Goal: Information Seeking & Learning: Learn about a topic

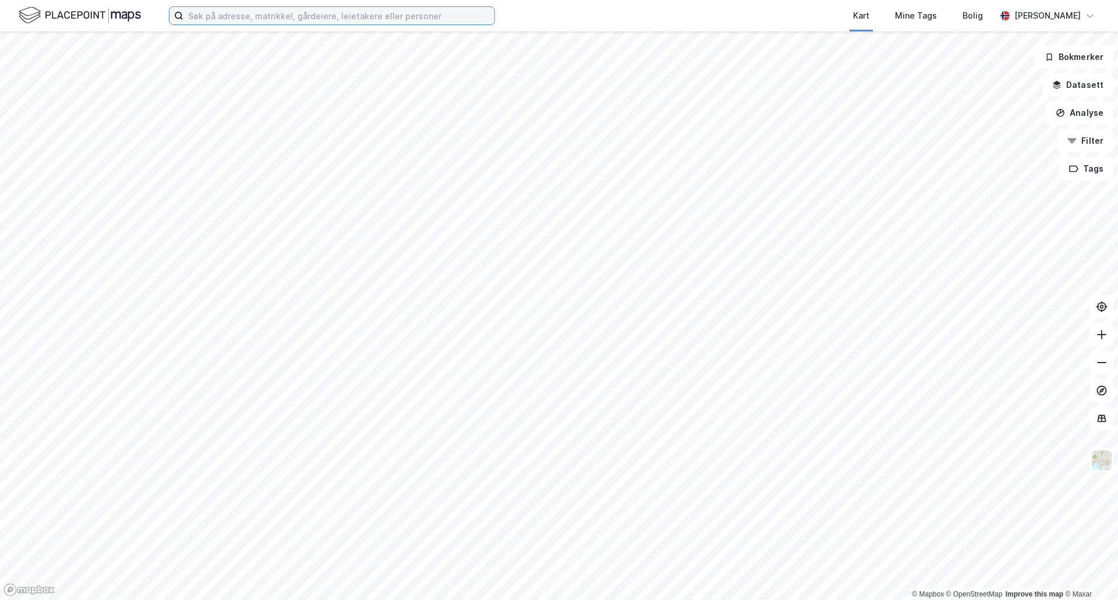
click at [253, 22] on input at bounding box center [338, 15] width 311 height 17
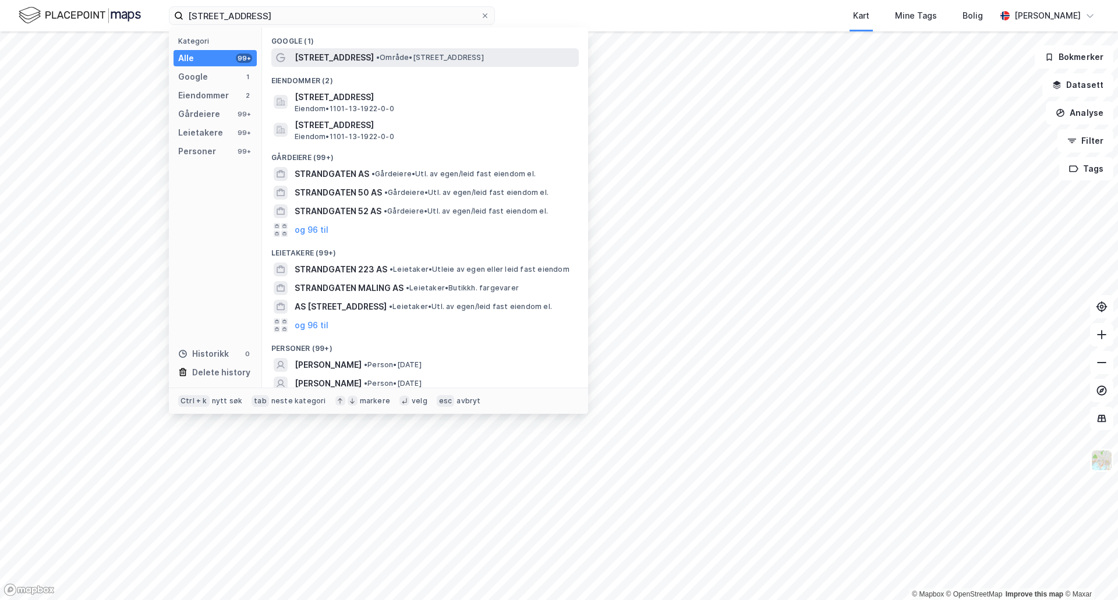
click at [407, 57] on span "• Område • [STREET_ADDRESS]" at bounding box center [430, 57] width 108 height 9
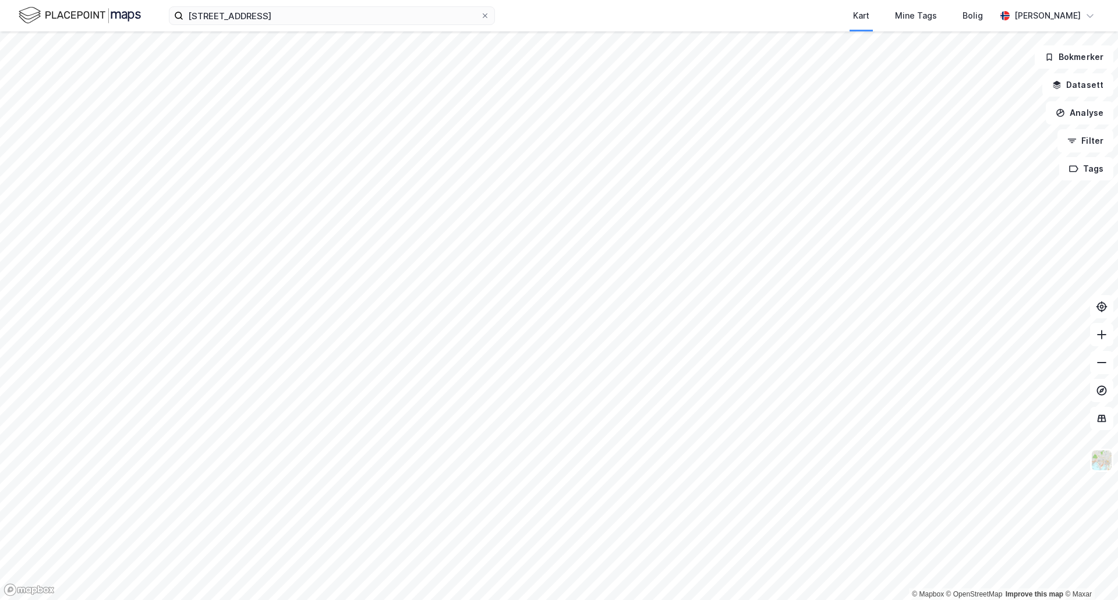
click at [316, 27] on div "strandgaten 57 Kart Mine Tags Bolig [PERSON_NAME]" at bounding box center [559, 15] width 1118 height 31
click at [320, 17] on input "[STREET_ADDRESS]" at bounding box center [331, 15] width 297 height 17
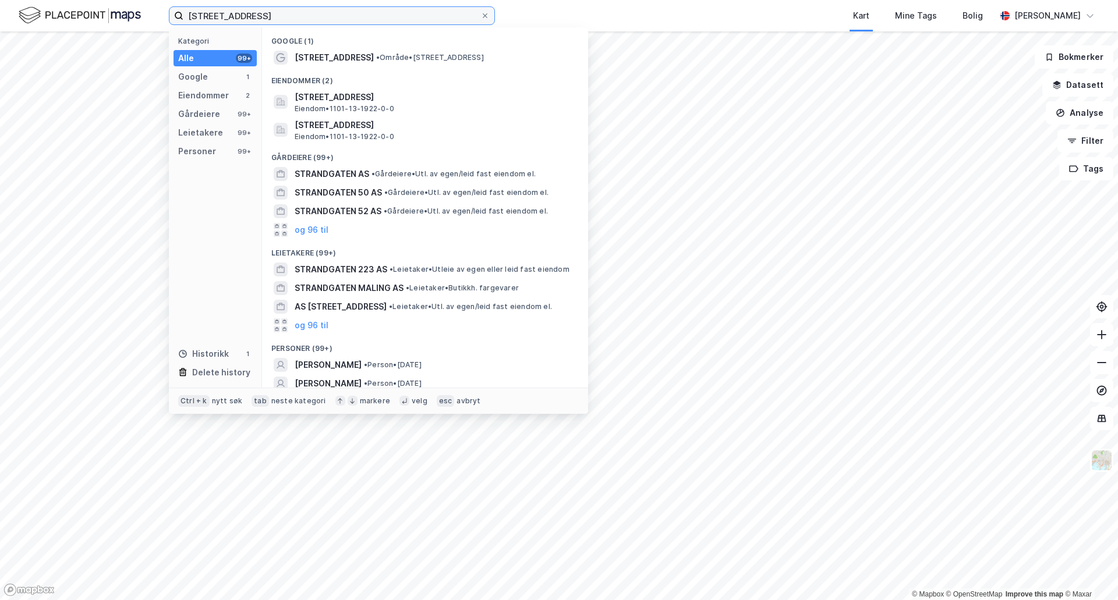
click at [320, 16] on input "[STREET_ADDRESS]" at bounding box center [331, 15] width 297 height 17
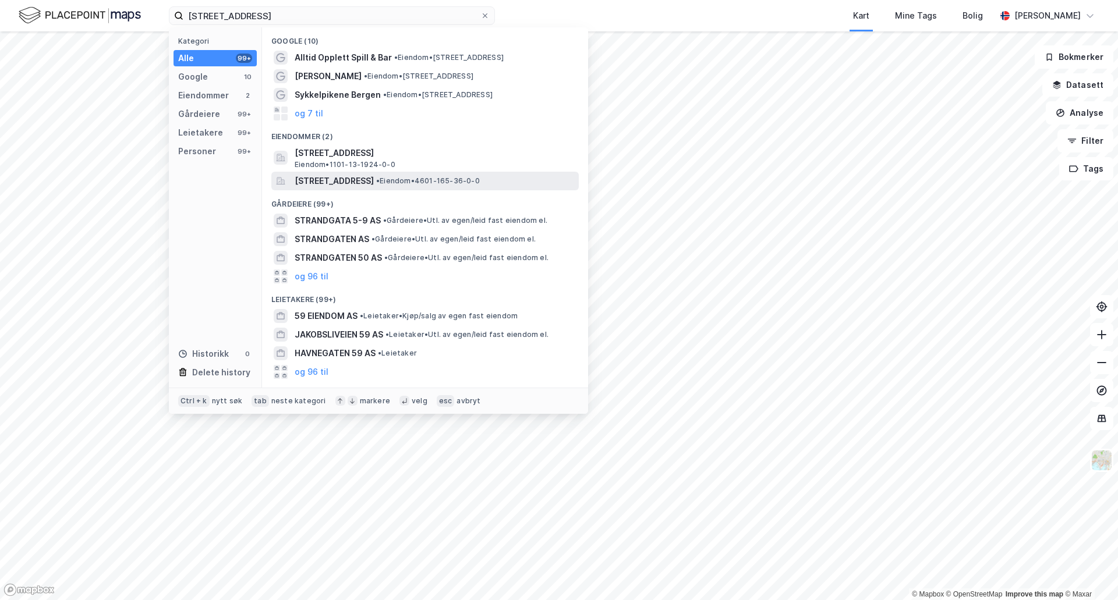
click at [374, 180] on span "[STREET_ADDRESS]" at bounding box center [334, 181] width 79 height 14
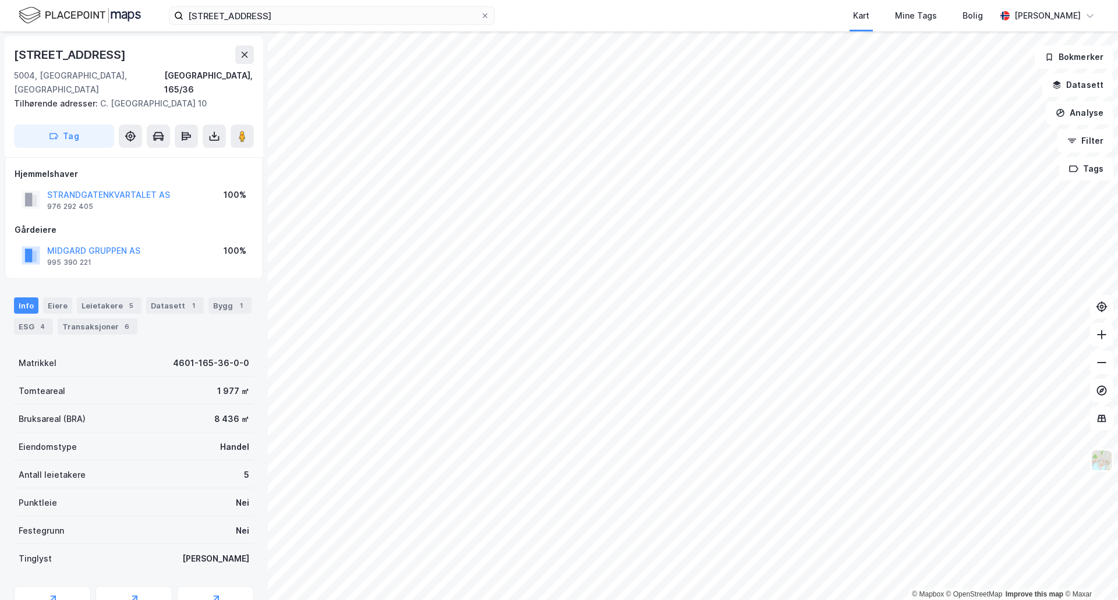
click at [243, 297] on div "Info [PERSON_NAME] 5 Datasett 1 Bygg 1 ESG 4 Transaksjoner 6" at bounding box center [134, 315] width 240 height 37
click at [224, 297] on div "Bygg 1" at bounding box center [229, 305] width 43 height 16
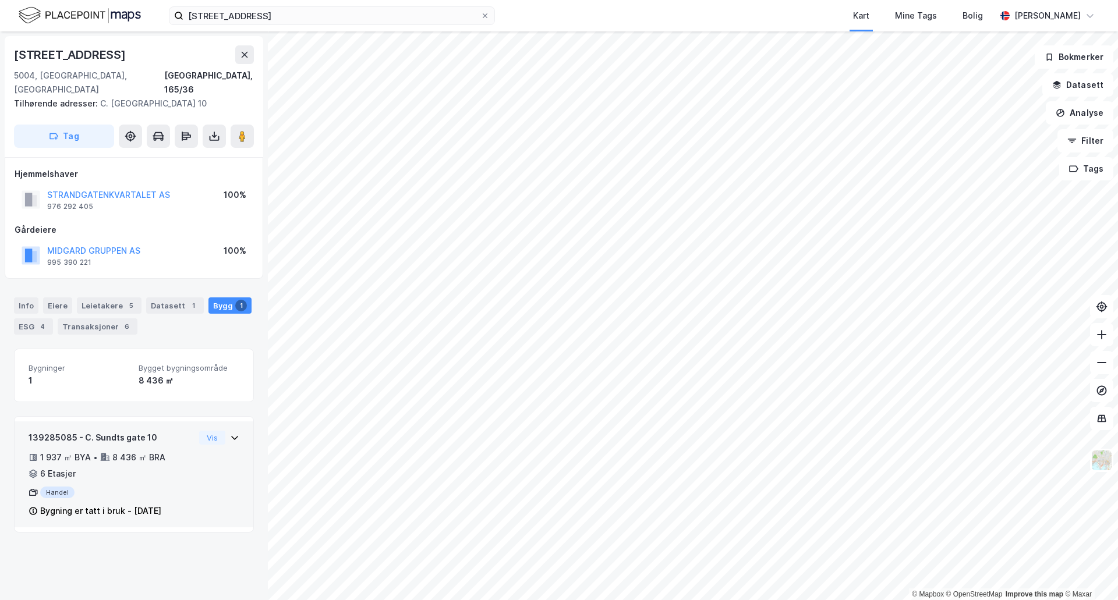
click at [199, 450] on div "139285085 - C. Sundts gate 10 1 937 ㎡ BYA • 8 436 ㎡ BRA • 6 Etasjer Handel Bygn…" at bounding box center [134, 479] width 211 height 97
click at [158, 504] on div "Bygning er tatt i bruk - [DATE]" at bounding box center [100, 511] width 121 height 14
click at [160, 504] on div "Bygning er tatt i bruk - [DATE]" at bounding box center [100, 511] width 121 height 14
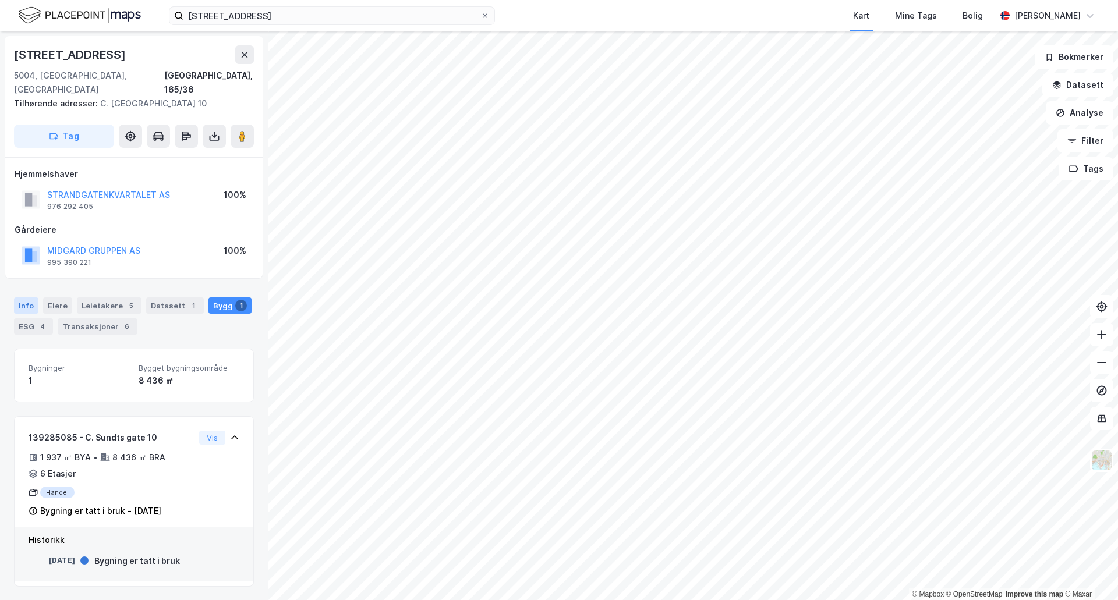
click at [32, 297] on div "Info" at bounding box center [26, 305] width 24 height 16
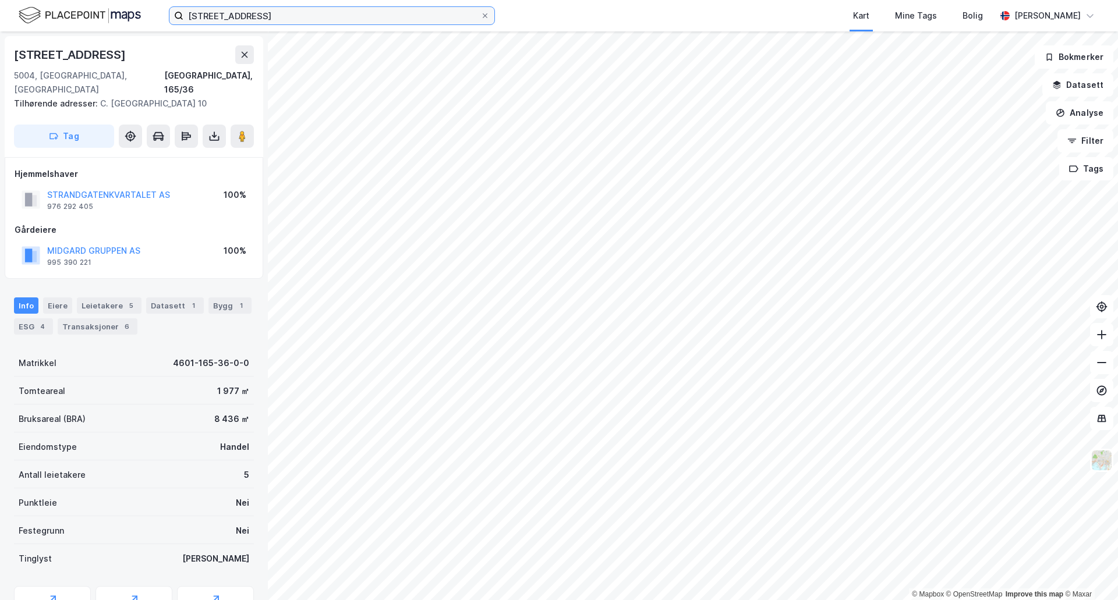
click at [349, 13] on input "[STREET_ADDRESS]" at bounding box center [331, 15] width 297 height 17
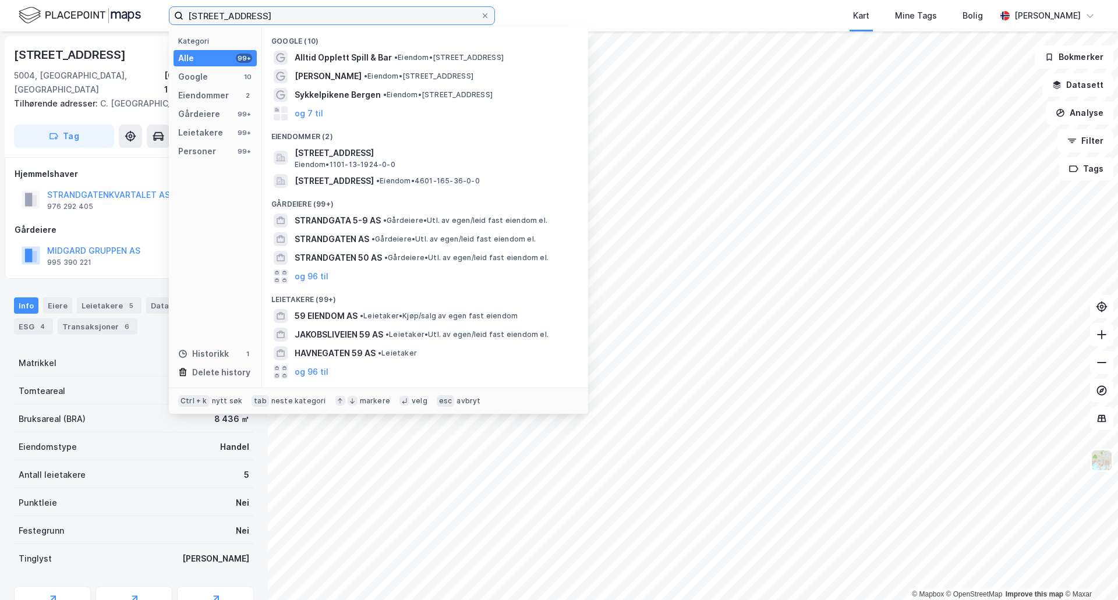
click at [349, 13] on input "[STREET_ADDRESS]" at bounding box center [331, 15] width 297 height 17
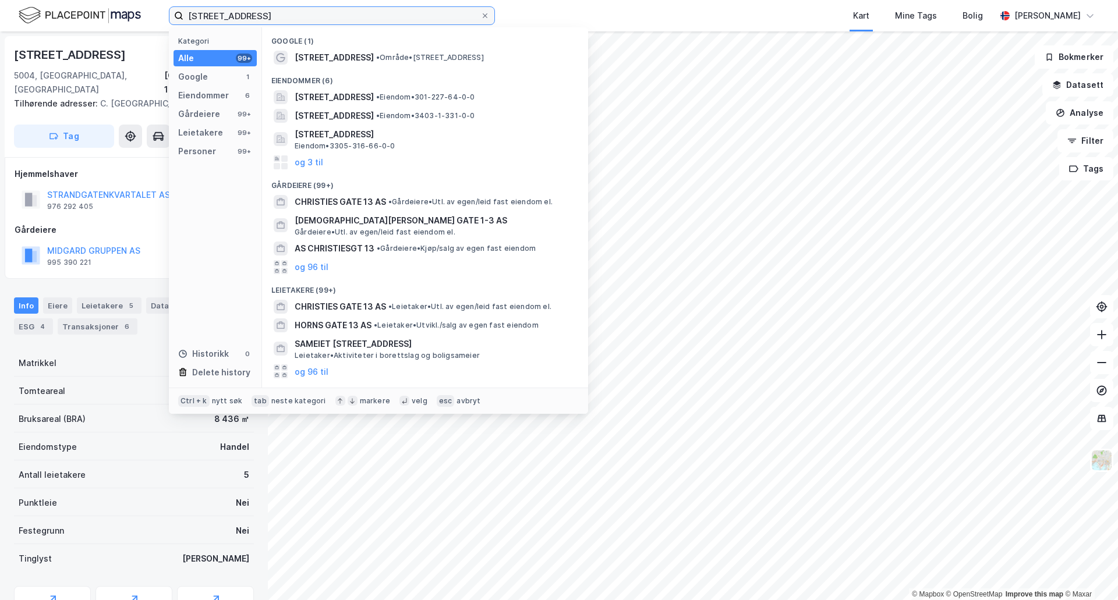
click at [369, 19] on input "[STREET_ADDRESS]" at bounding box center [331, 15] width 297 height 17
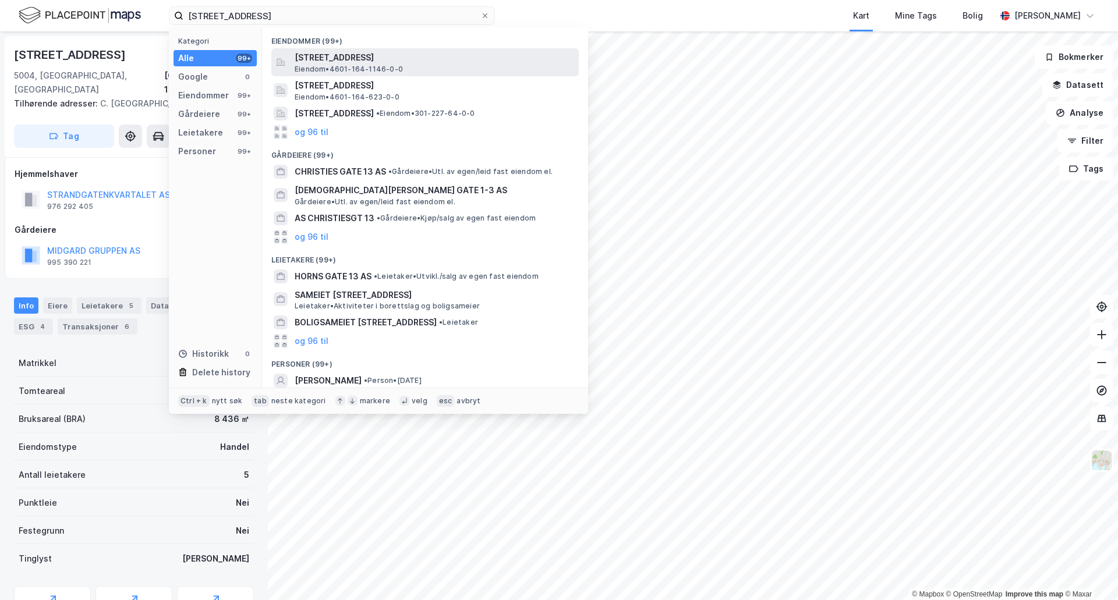
click at [384, 58] on span "[STREET_ADDRESS]" at bounding box center [434, 58] width 279 height 14
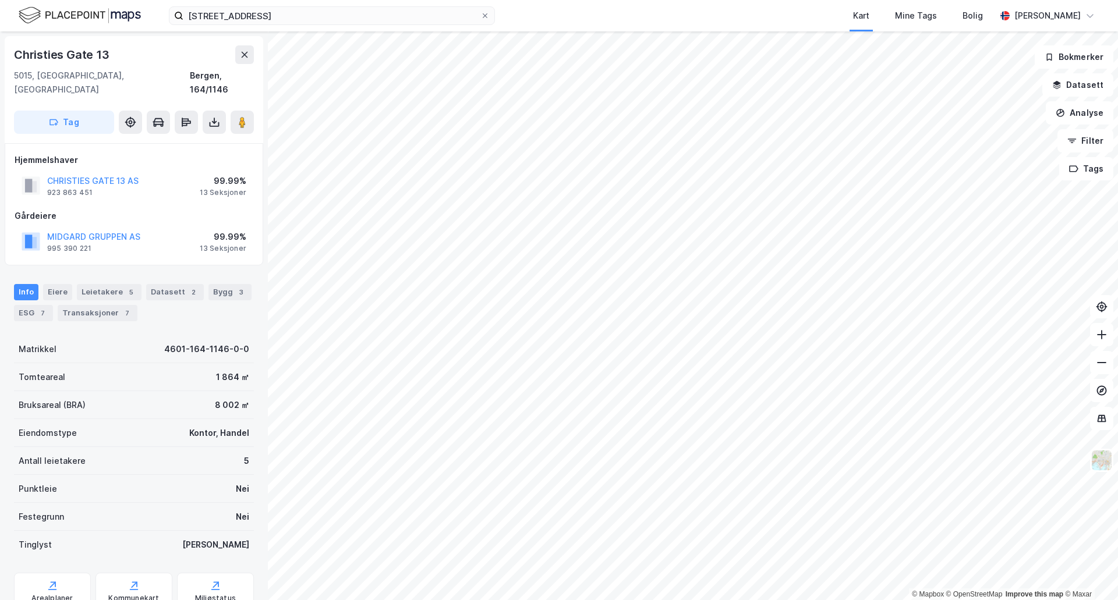
scroll to position [1, 0]
click at [767, 600] on html "[STREET_ADDRESS] Kart Mine Tags Bolig [PERSON_NAME] © Mapbox © OpenStreetMap Im…" at bounding box center [559, 300] width 1118 height 600
click at [236, 289] on div "© Mapbox © OpenStreetMap Improve this map © [STREET_ADDRESS], 164/1146 Tag Hjem…" at bounding box center [559, 315] width 1118 height 569
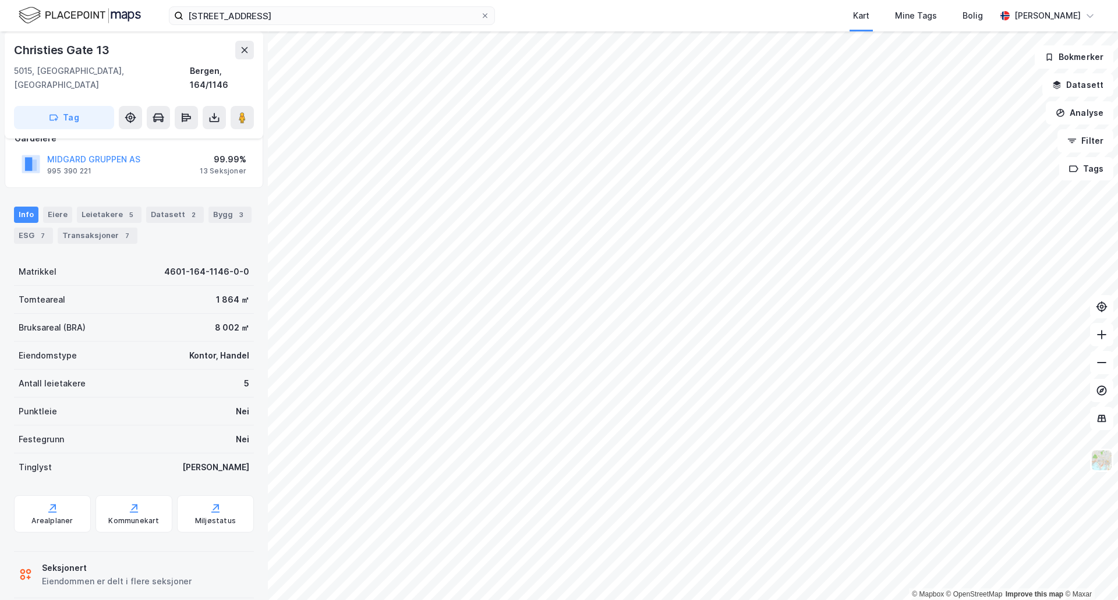
scroll to position [80, 0]
click at [208, 204] on div "Bygg 3" at bounding box center [229, 212] width 43 height 16
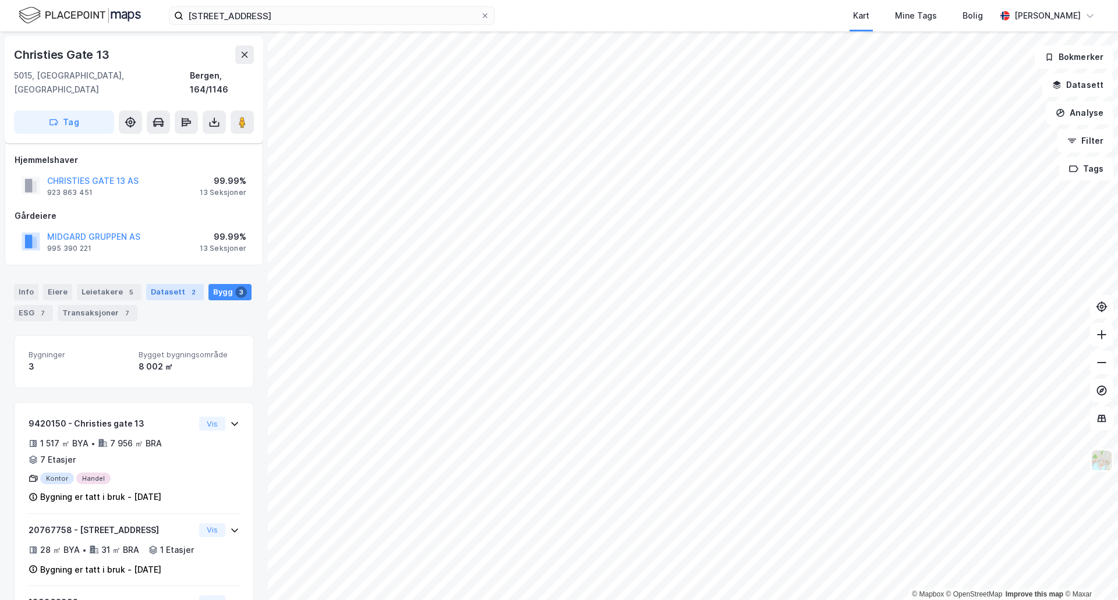
scroll to position [96, 0]
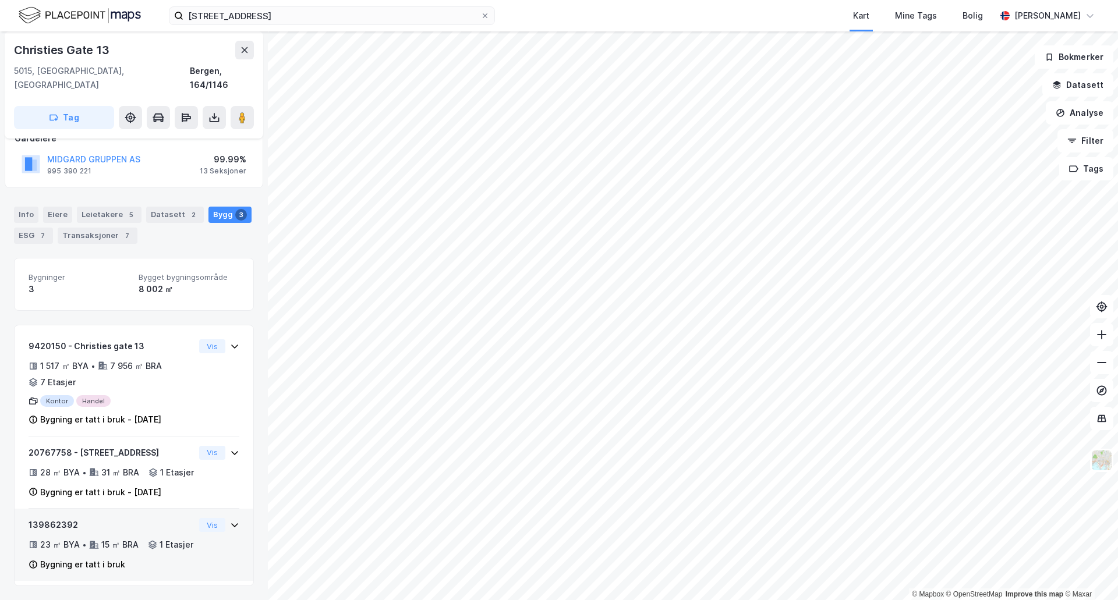
click at [230, 520] on icon at bounding box center [234, 524] width 9 height 9
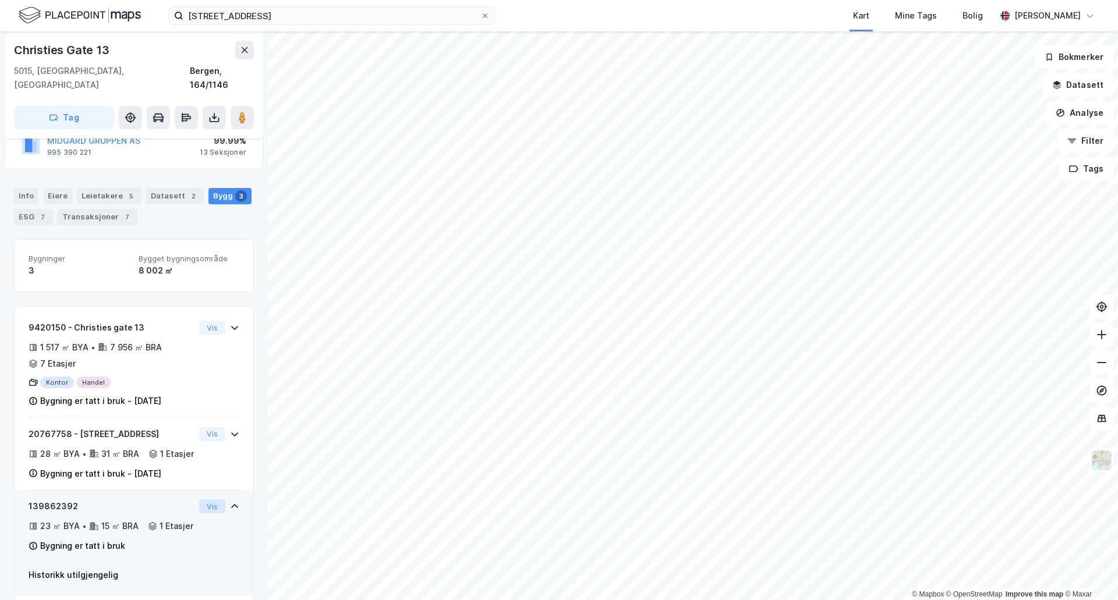
scroll to position [130, 0]
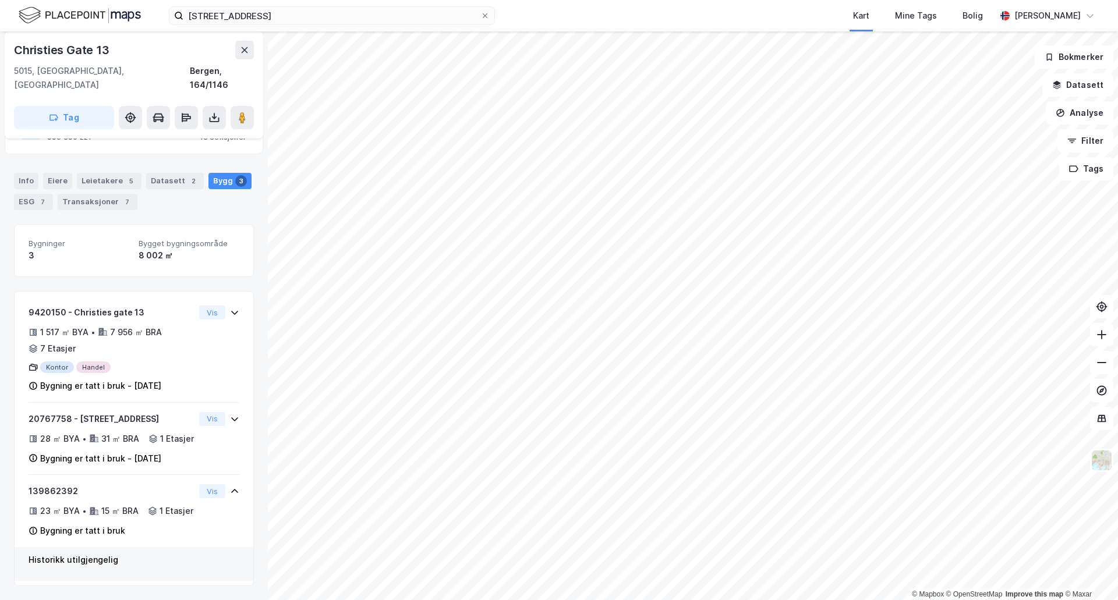
click at [93, 559] on div "Historikk utilgjengelig" at bounding box center [134, 560] width 211 height 14
click at [225, 412] on div "Vis" at bounding box center [219, 419] width 40 height 14
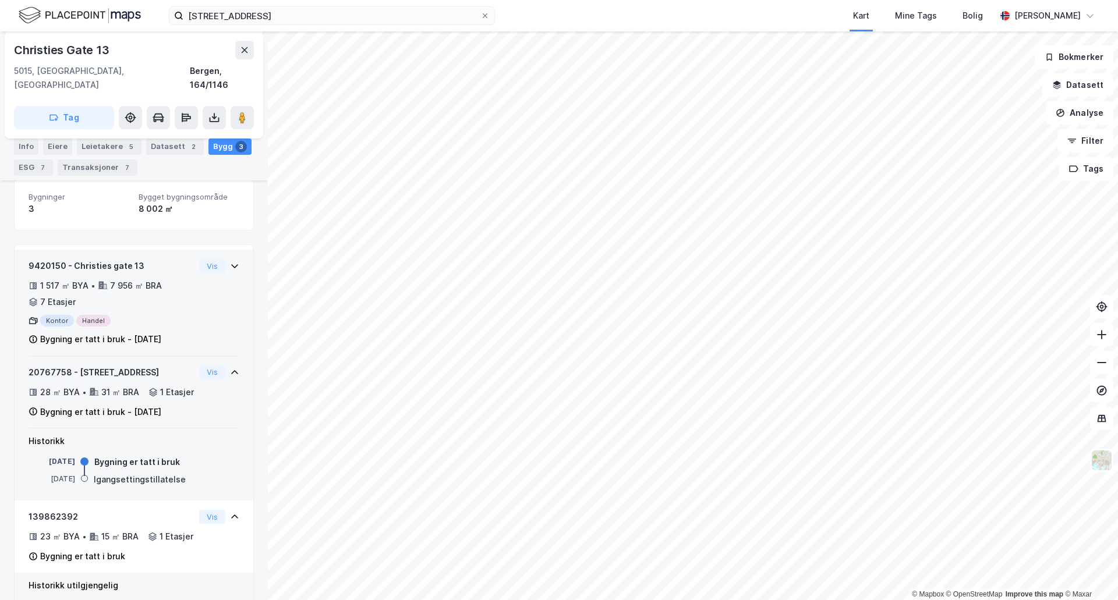
scroll to position [188, 0]
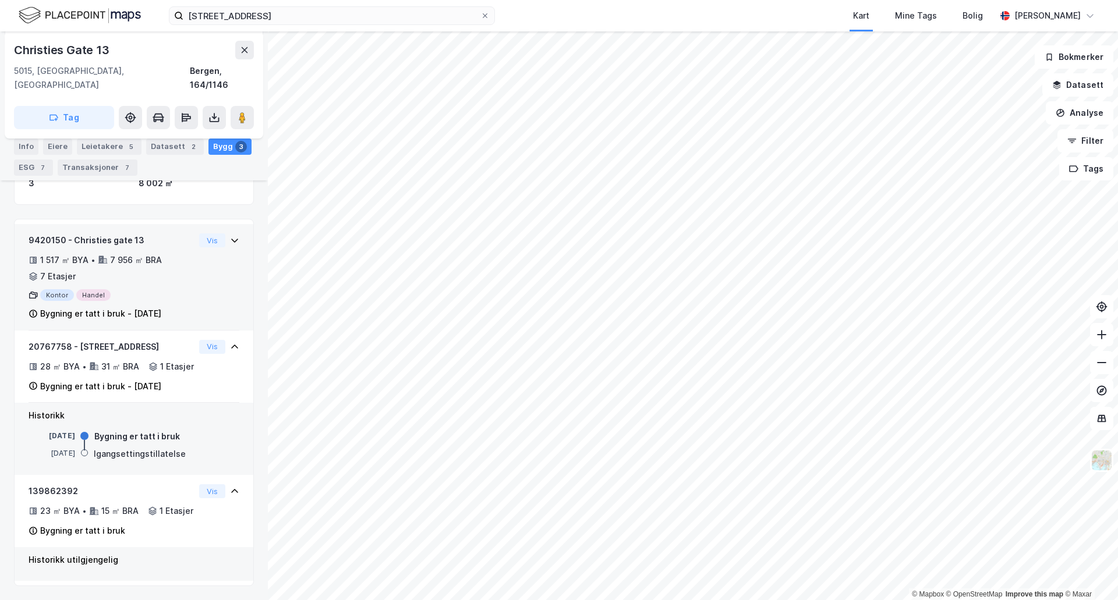
click at [219, 233] on div "Vis" at bounding box center [219, 240] width 40 height 14
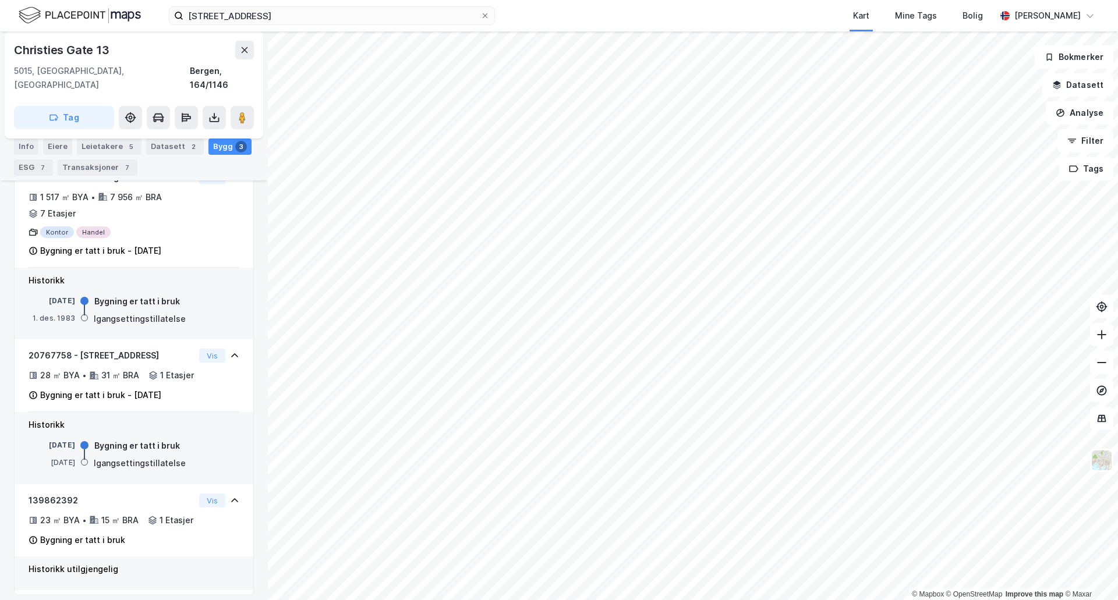
scroll to position [274, 0]
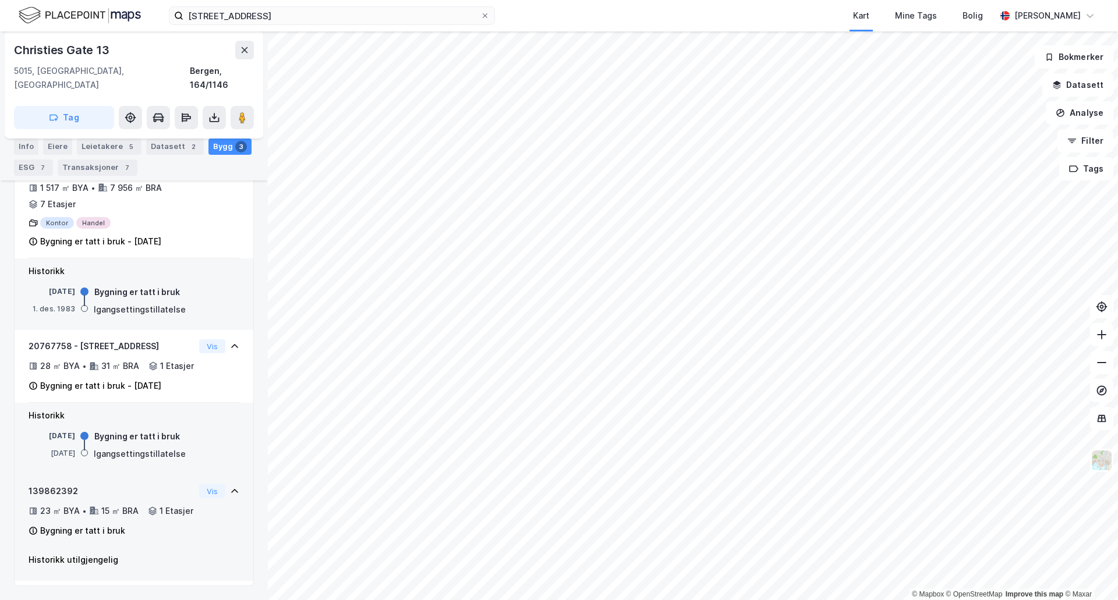
click at [161, 505] on div "23 ㎡ BYA • 15 ㎡ BRA • 1 Etasjer" at bounding box center [112, 511] width 166 height 14
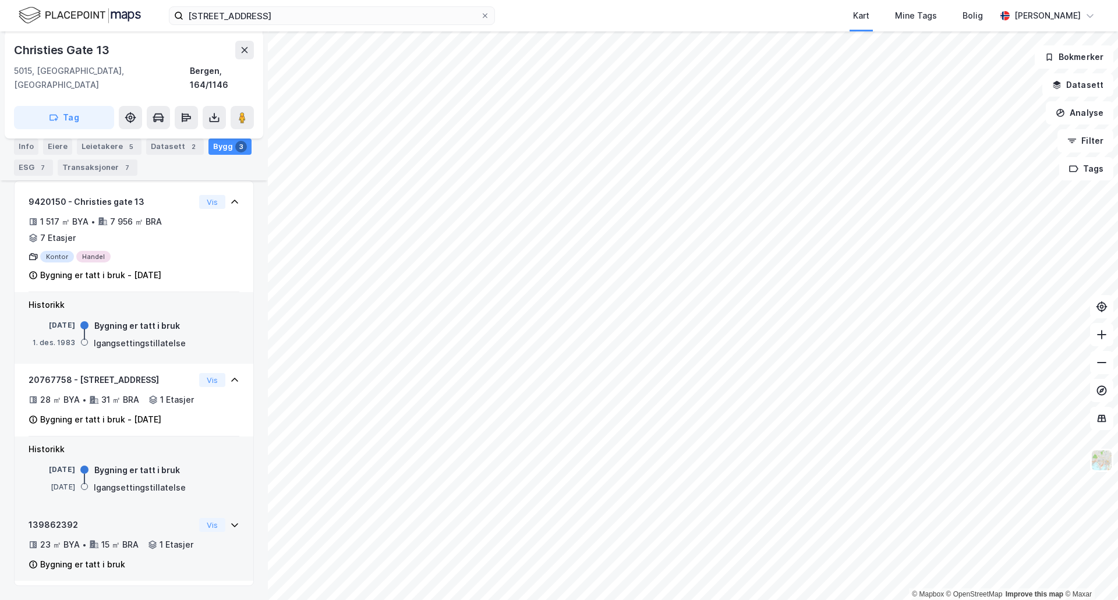
click at [158, 538] on div "23 ㎡ BYA • 15 ㎡ BRA • 1 Etasjer" at bounding box center [112, 545] width 166 height 14
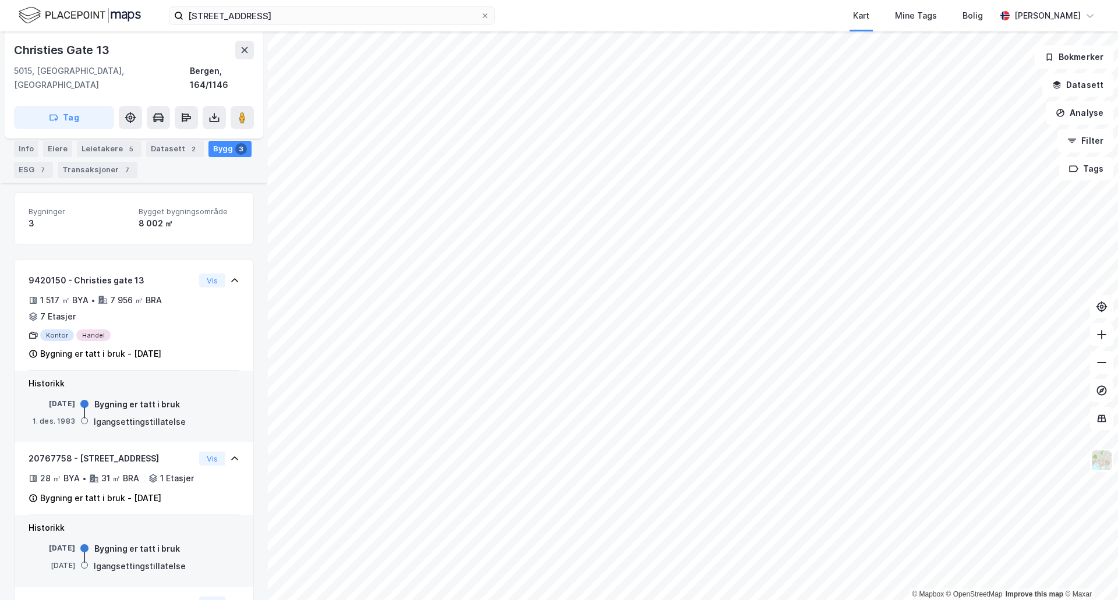
scroll to position [100, 0]
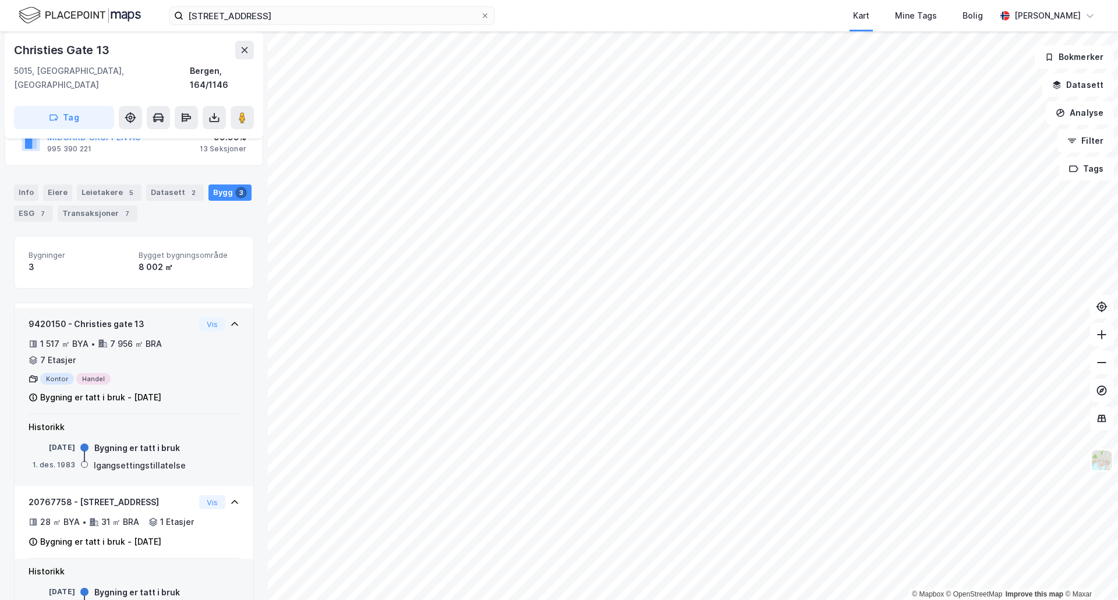
click at [191, 338] on div "9420150 - Christies gate 13 1 517 ㎡ BYA • 7 956 ㎡ BRA • 7 Etasjer Kontor Handel…" at bounding box center [134, 365] width 211 height 97
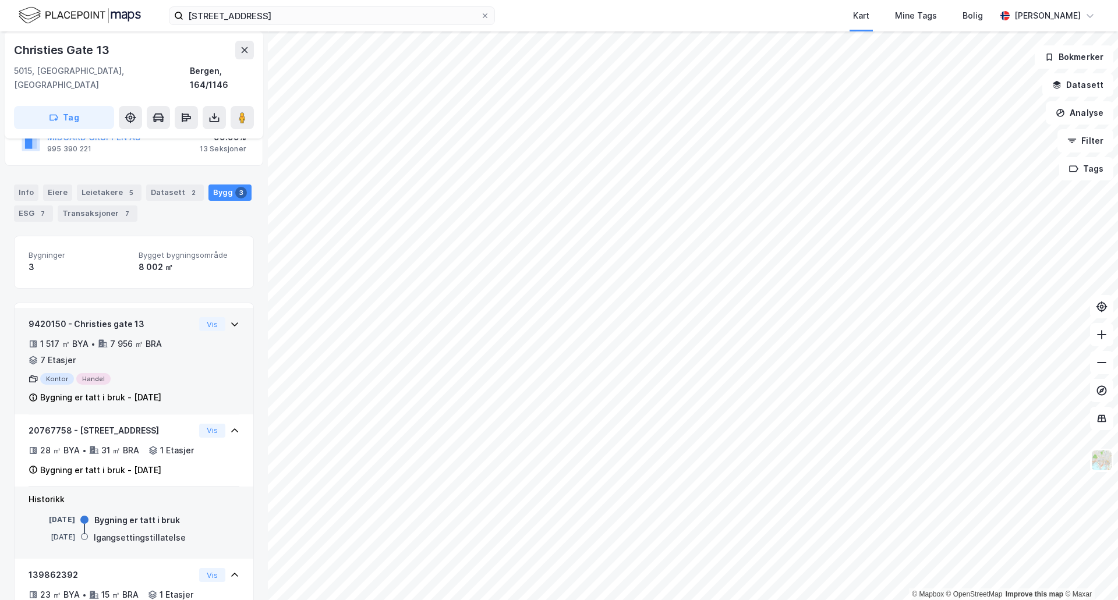
click at [191, 338] on div "9420150 - Christies gate 13 1 517 ㎡ BYA • 7 956 ㎡ BRA • 7 Etasjer Kontor Handel…" at bounding box center [134, 365] width 211 height 97
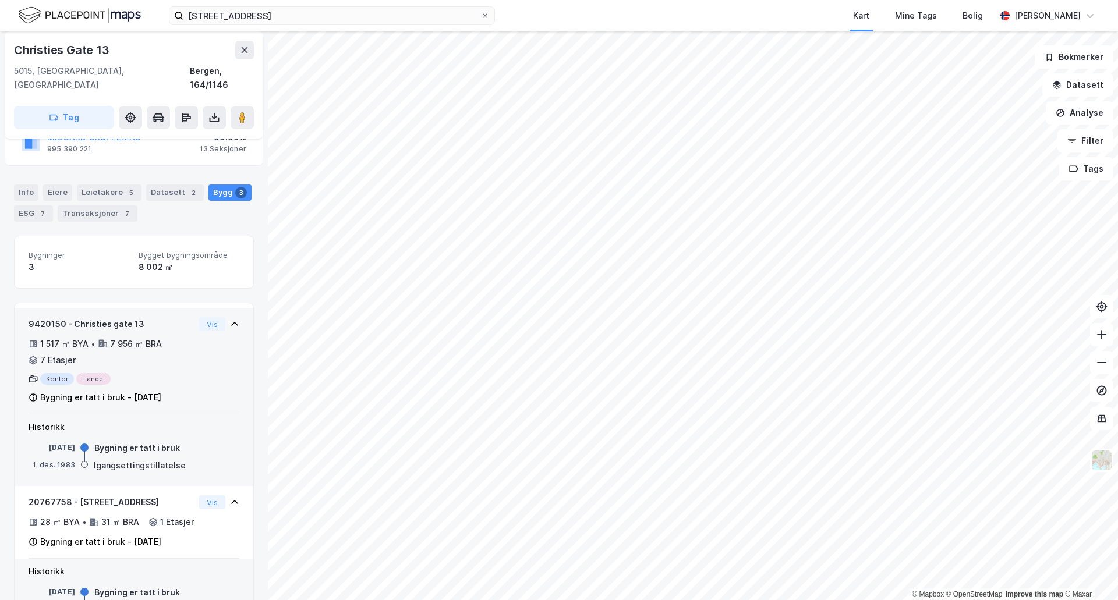
click at [191, 338] on div "9420150 - Christies gate 13 1 517 ㎡ BYA • 7 956 ㎡ BRA • 7 Etasjer Kontor Handel…" at bounding box center [134, 365] width 211 height 97
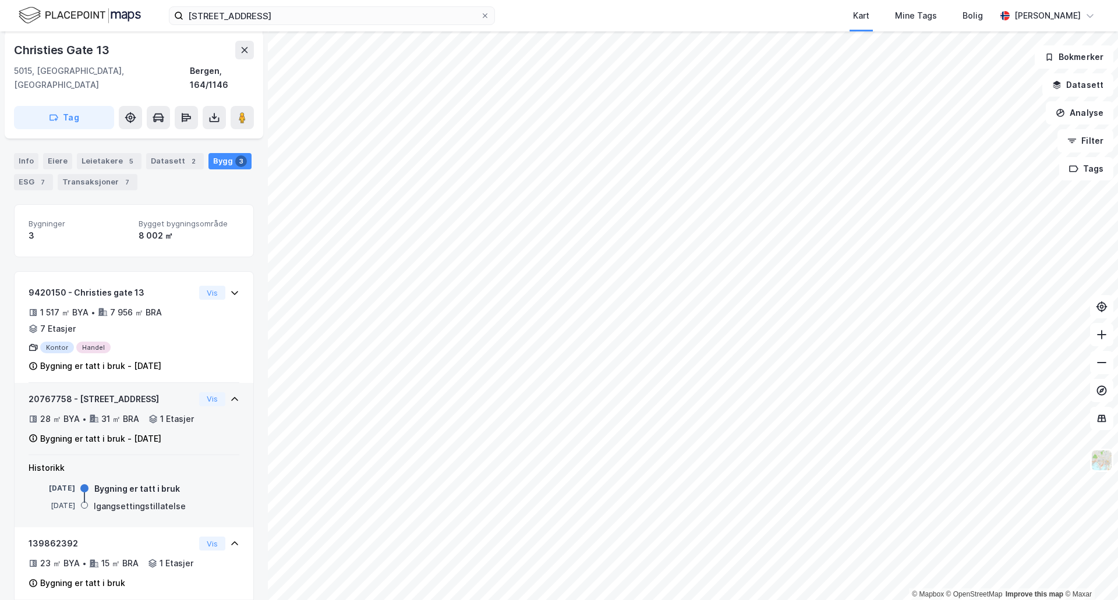
scroll to position [202, 0]
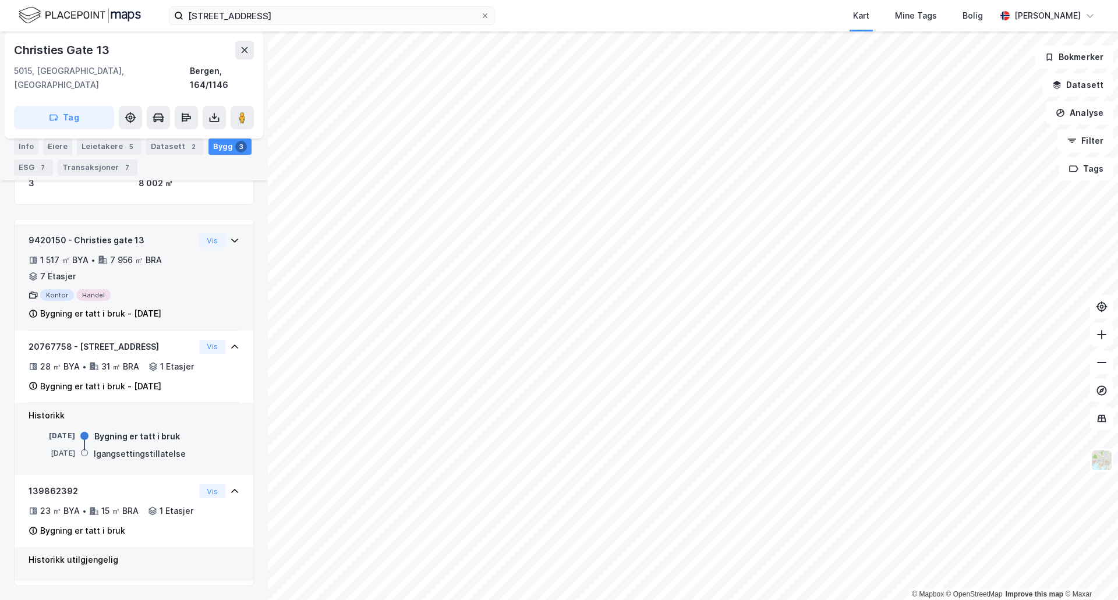
click at [147, 271] on div "9420150 - Christies gate 13 1 517 ㎡ BYA • 7 956 ㎡ BRA • 7 Etasjer Kontor Handel…" at bounding box center [112, 276] width 166 height 87
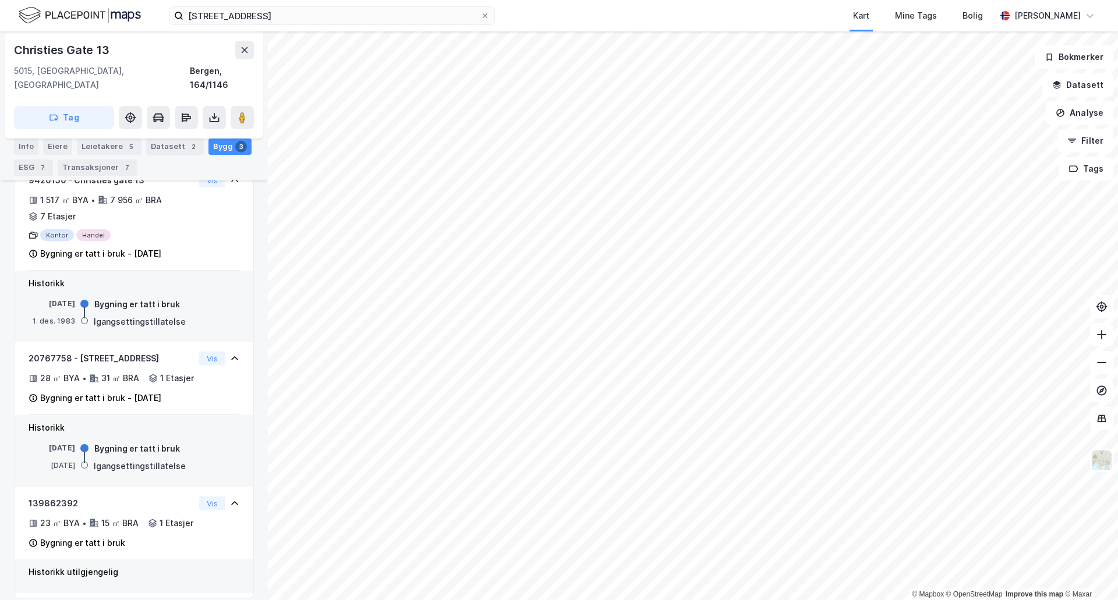
scroll to position [274, 0]
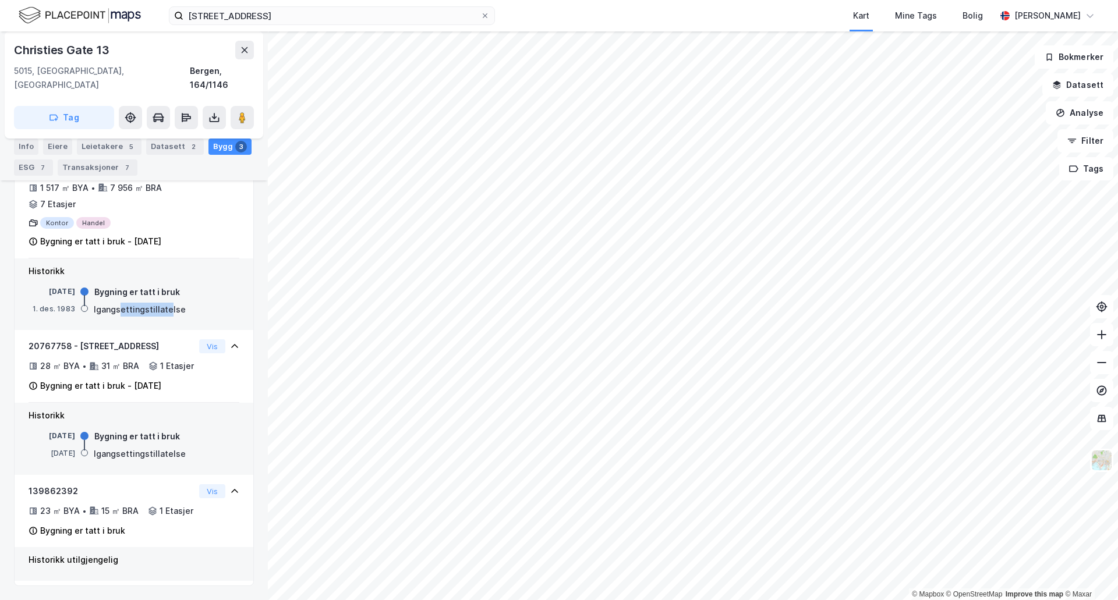
drag, startPoint x: 119, startPoint y: 278, endPoint x: 166, endPoint y: 276, distance: 47.8
click at [166, 303] on div "Igangsettingstillatelse" at bounding box center [140, 310] width 92 height 14
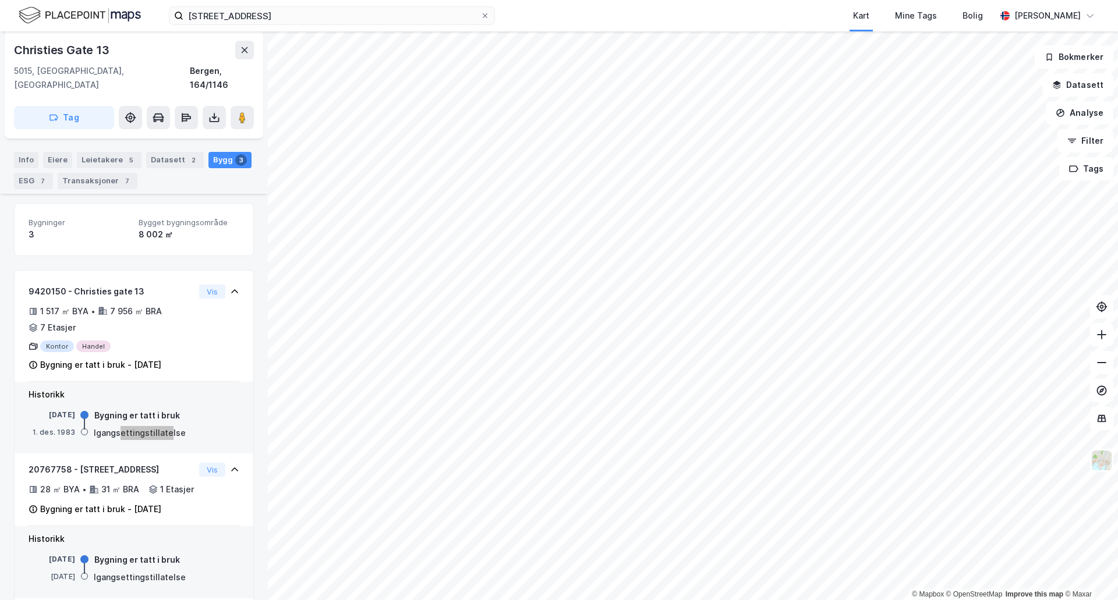
scroll to position [131, 0]
click at [153, 553] on div "Historikk [DATE] Bygning er tatt i bruk [DATE] Igangsettingstillatelse" at bounding box center [134, 563] width 239 height 72
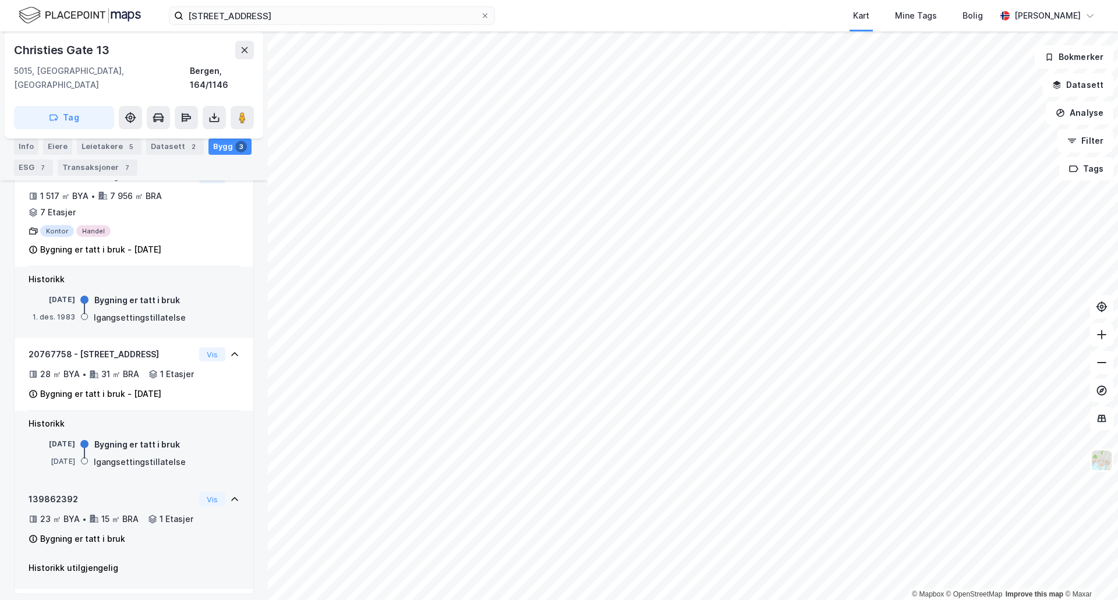
click at [115, 526] on div "23 ㎡ BYA • 15 ㎡ BRA • 1 Etasjer" at bounding box center [112, 519] width 166 height 14
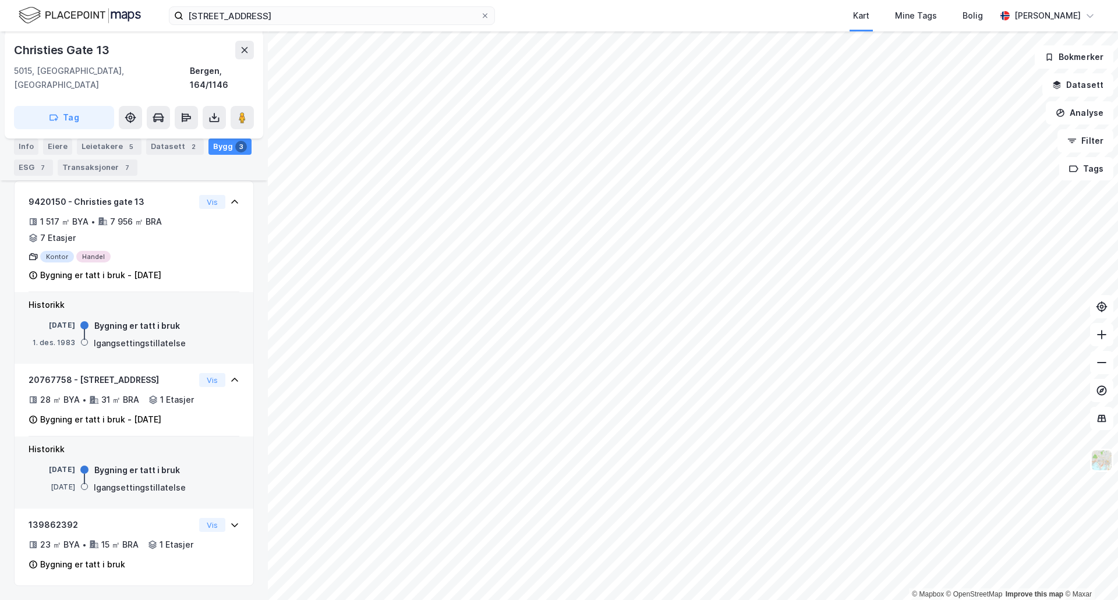
click at [146, 481] on div "Igangsettingstillatelse" at bounding box center [140, 488] width 92 height 14
click at [148, 373] on div "20767758 - Christies gate 13 28 ㎡ BYA • 31 ㎡ BRA • 1 Etasjer Bygning er tatt i …" at bounding box center [112, 400] width 166 height 54
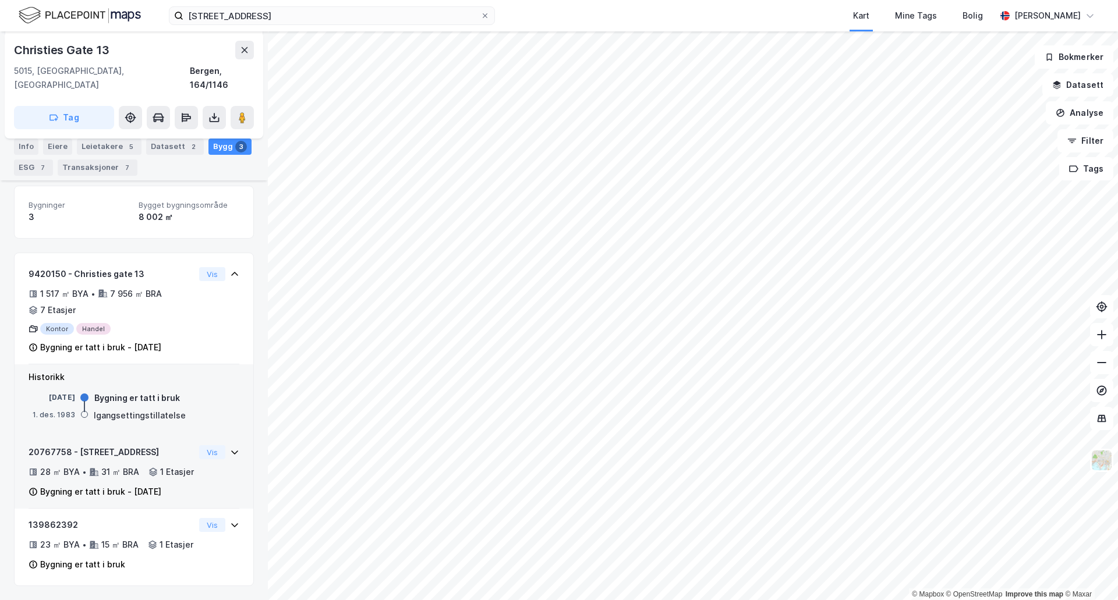
scroll to position [168, 0]
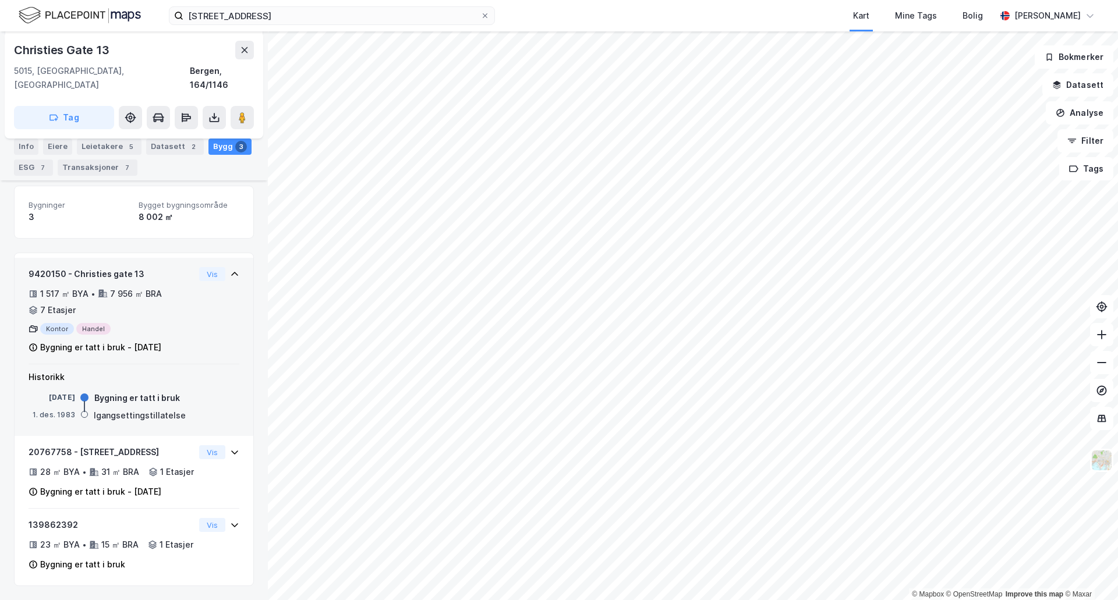
click at [152, 341] on div "Bygning er tatt i bruk - [DATE]" at bounding box center [100, 348] width 121 height 14
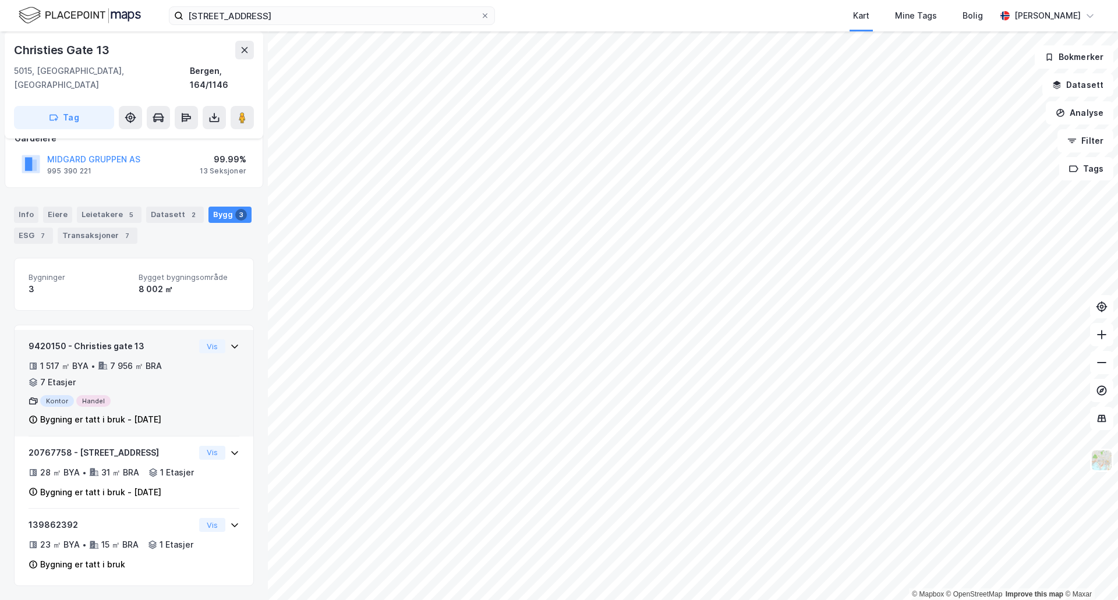
click at [150, 377] on div "9420150 - Christies gate 13 1 517 ㎡ BYA • 7 956 ㎡ BRA • 7 Etasjer Kontor Handel…" at bounding box center [112, 382] width 166 height 87
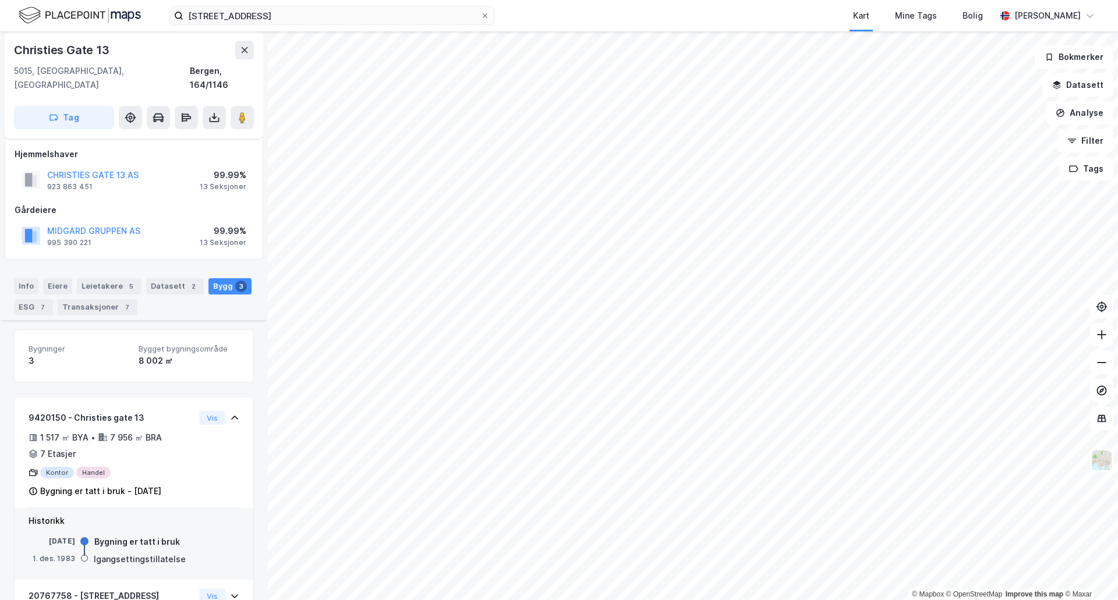
scroll to position [0, 0]
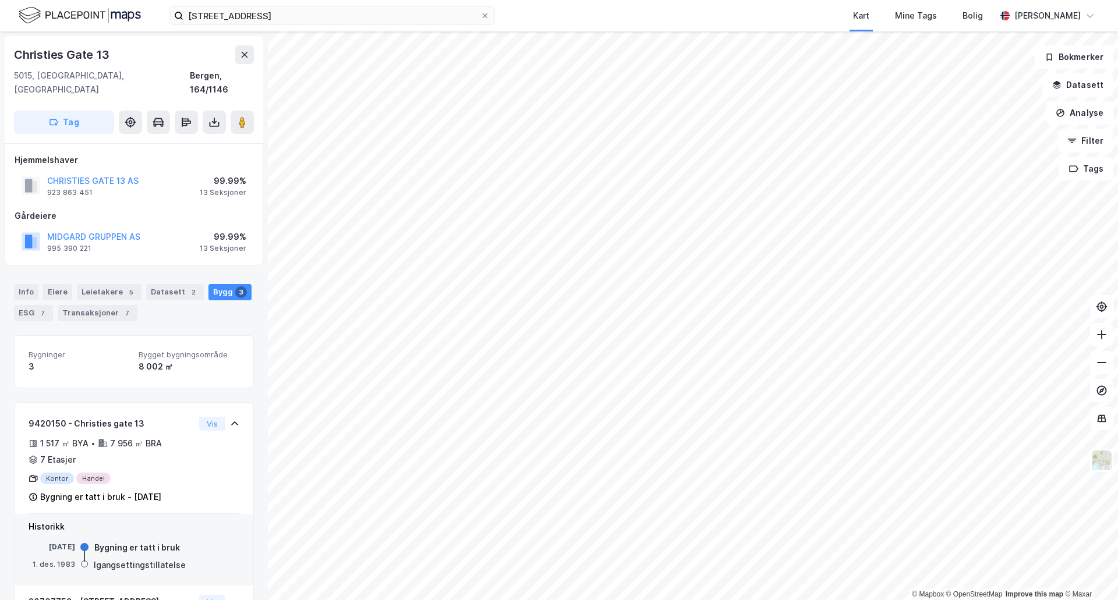
drag, startPoint x: 332, startPoint y: 5, endPoint x: 329, endPoint y: 14, distance: 9.4
click at [332, 5] on div "christies gate 13 bergen Kart Mine Tags Bolig [PERSON_NAME]" at bounding box center [559, 15] width 1118 height 31
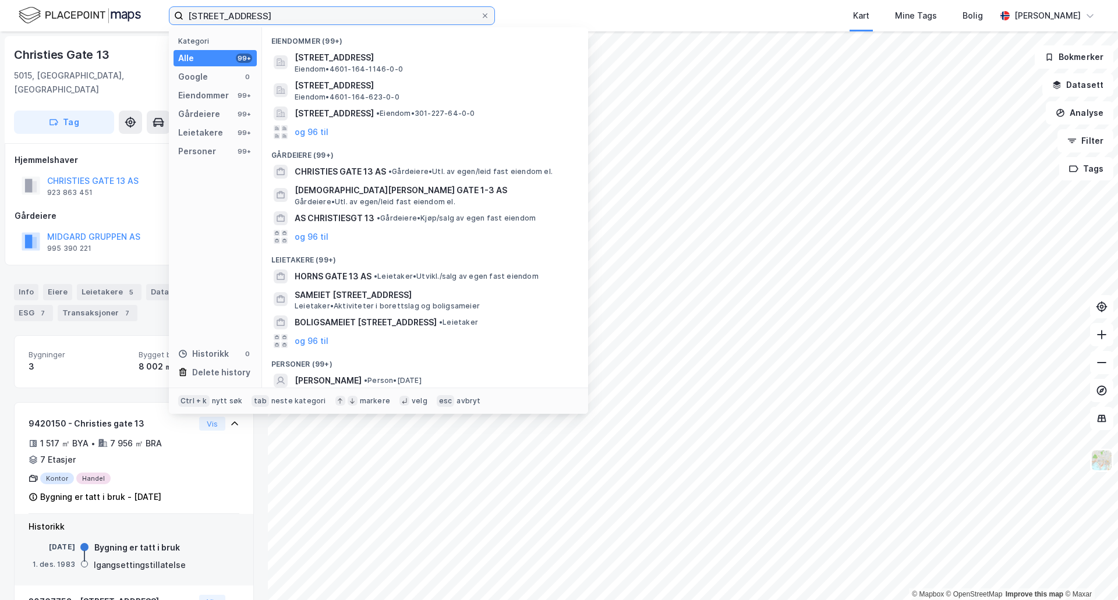
click at [329, 15] on input "[STREET_ADDRESS]" at bounding box center [331, 15] width 297 height 17
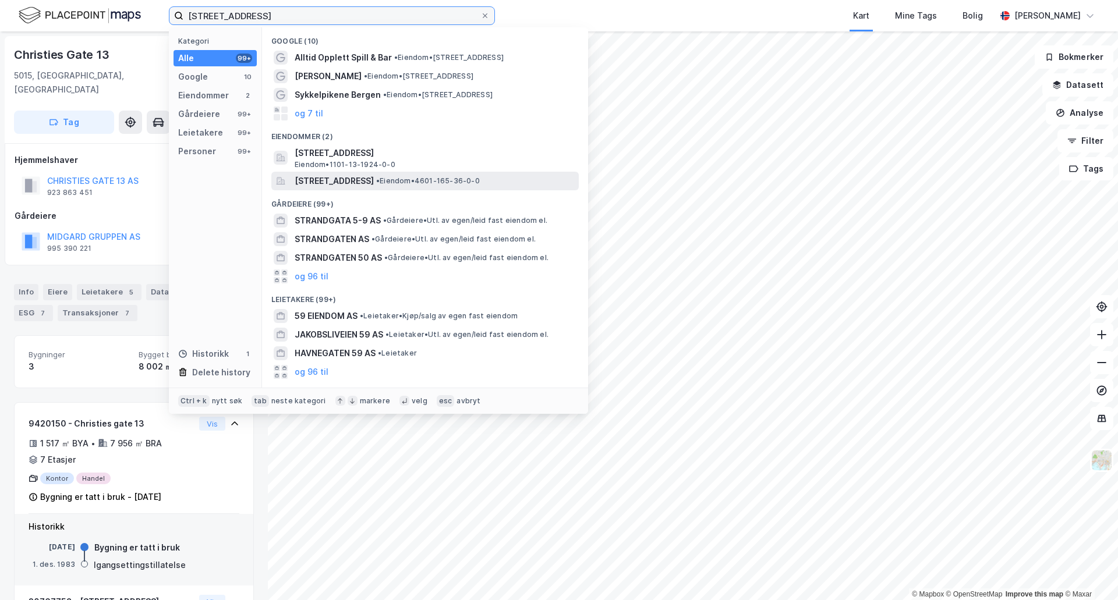
type input "[STREET_ADDRESS]"
